Goal: Task Accomplishment & Management: Complete application form

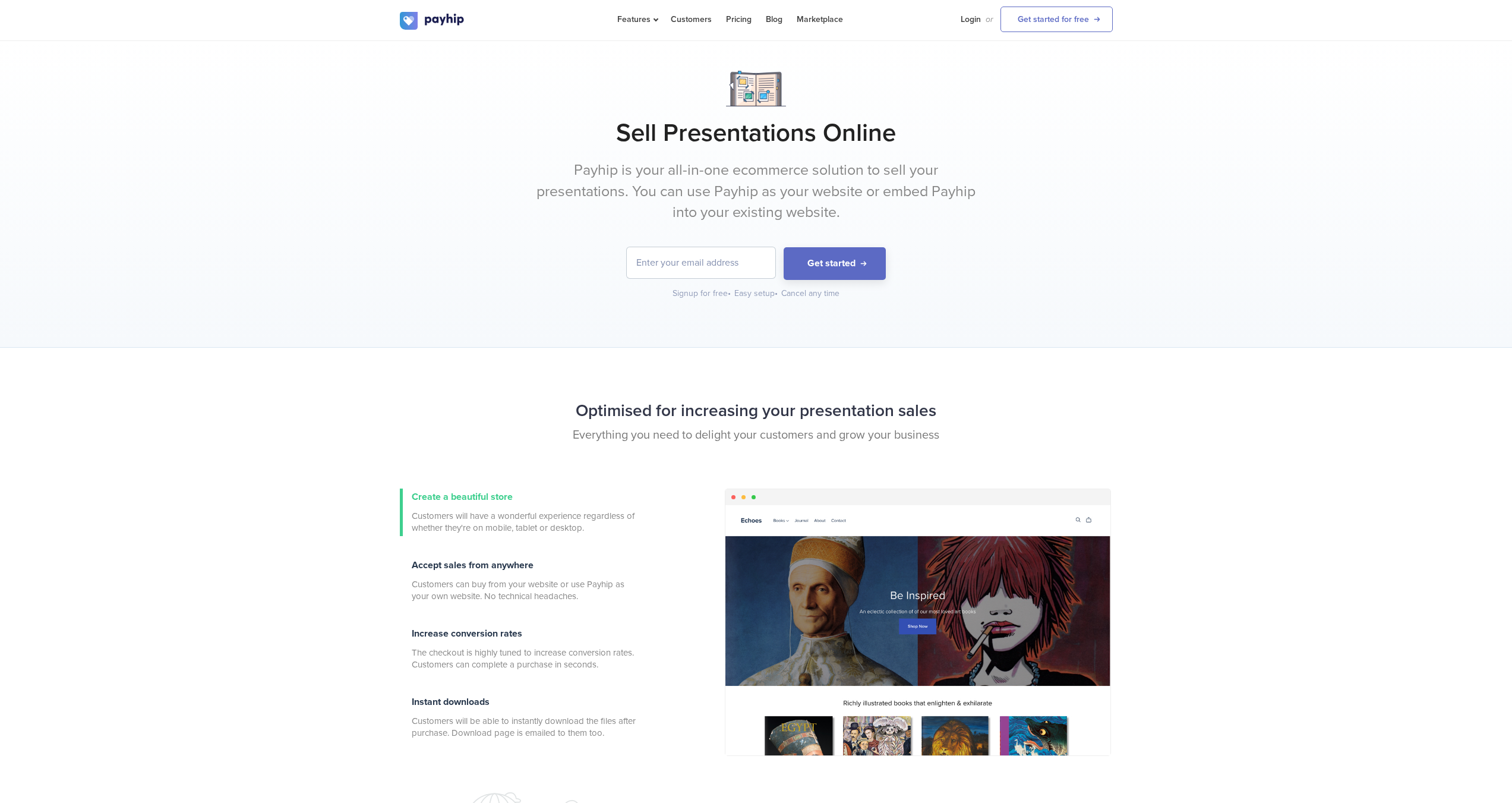
click at [747, 258] on input "email" at bounding box center [701, 263] width 149 height 31
drag, startPoint x: 747, startPoint y: 207, endPoint x: 952, endPoint y: 143, distance: 214.8
click at [747, 207] on p "Payhip is your all-in-one ecommerce solution to sell your presentations. You ca…" at bounding box center [756, 191] width 446 height 63
click at [1076, 16] on link "Get started for free" at bounding box center [1057, 19] width 112 height 25
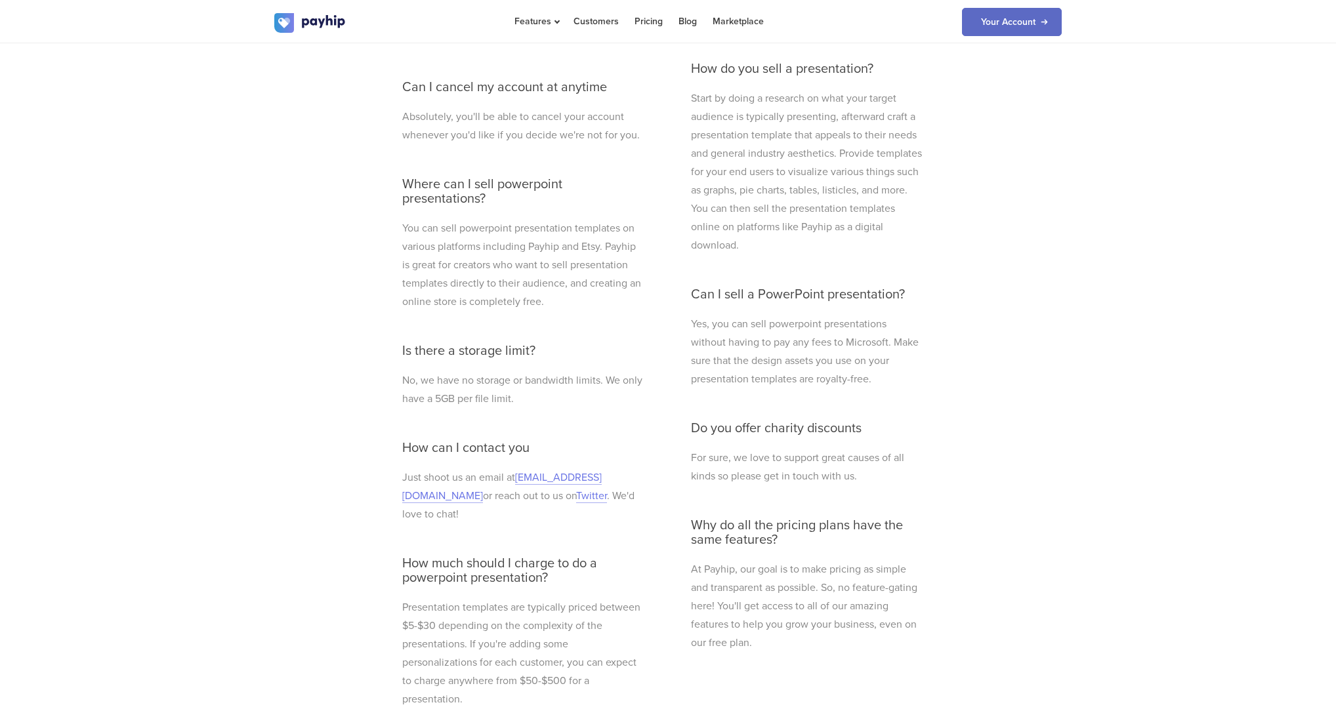
scroll to position [3673, 0]
